Goal: Task Accomplishment & Management: Complete application form

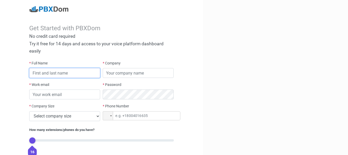
click at [77, 71] on input "text" at bounding box center [64, 73] width 71 height 10
type input "ganesh"
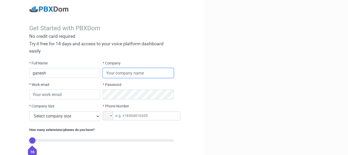
click at [134, 75] on input "text" at bounding box center [138, 73] width 71 height 10
type input "myshelf"
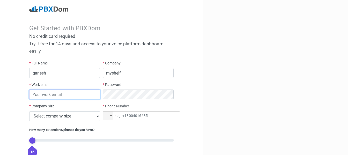
click at [83, 92] on input "email" at bounding box center [64, 95] width 71 height 10
click at [96, 95] on input "ganesh.datt@emamigroup.com" at bounding box center [64, 95] width 71 height 10
type input "ganesh.devrari@gmail.com"
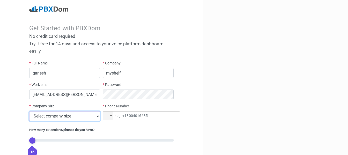
click at [99, 116] on select "Select company size 1 - 9 employees 10 - 49 employees 50 - 199 employees 200 - …" at bounding box center [64, 116] width 71 height 10
click at [29, 111] on select "Select company size 1 - 9 employees 10 - 49 employees 50 - 199 employees 200 - …" at bounding box center [64, 116] width 71 height 10
click at [96, 117] on select "Select company size 1 - 9 employees 10 - 49 employees 50 - 199 employees 200 - …" at bounding box center [64, 116] width 71 height 10
select select "3"
click at [29, 111] on select "Select company size 1 - 9 employees 10 - 49 employees 50 - 199 employees 200 - …" at bounding box center [64, 116] width 71 height 10
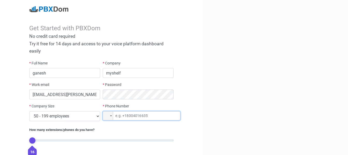
click at [159, 115] on input "tel" at bounding box center [142, 115] width 78 height 9
type input "+7"
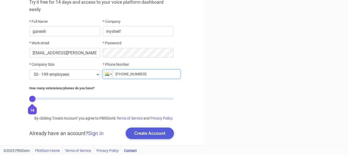
scroll to position [48, 0]
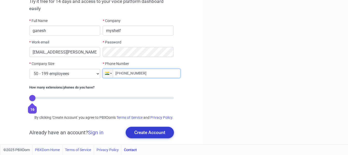
type input "+91 75007-08376"
click at [157, 135] on button "Create Account" at bounding box center [150, 132] width 48 height 11
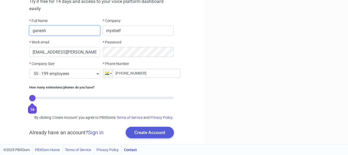
click at [70, 26] on input "ganesh" at bounding box center [64, 31] width 71 height 10
type input "ganesh Datt"
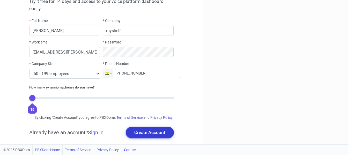
click at [147, 132] on button "Create Account" at bounding box center [150, 132] width 48 height 11
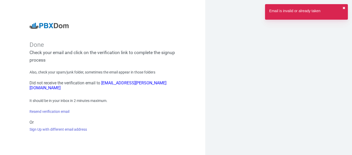
click at [343, 6] on button "✖︎" at bounding box center [343, 7] width 3 height 5
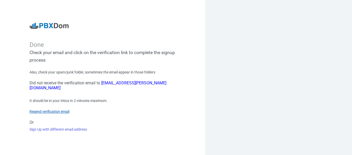
click at [59, 109] on link "Resend verification email" at bounding box center [49, 111] width 40 height 4
